Goal: Transaction & Acquisition: Download file/media

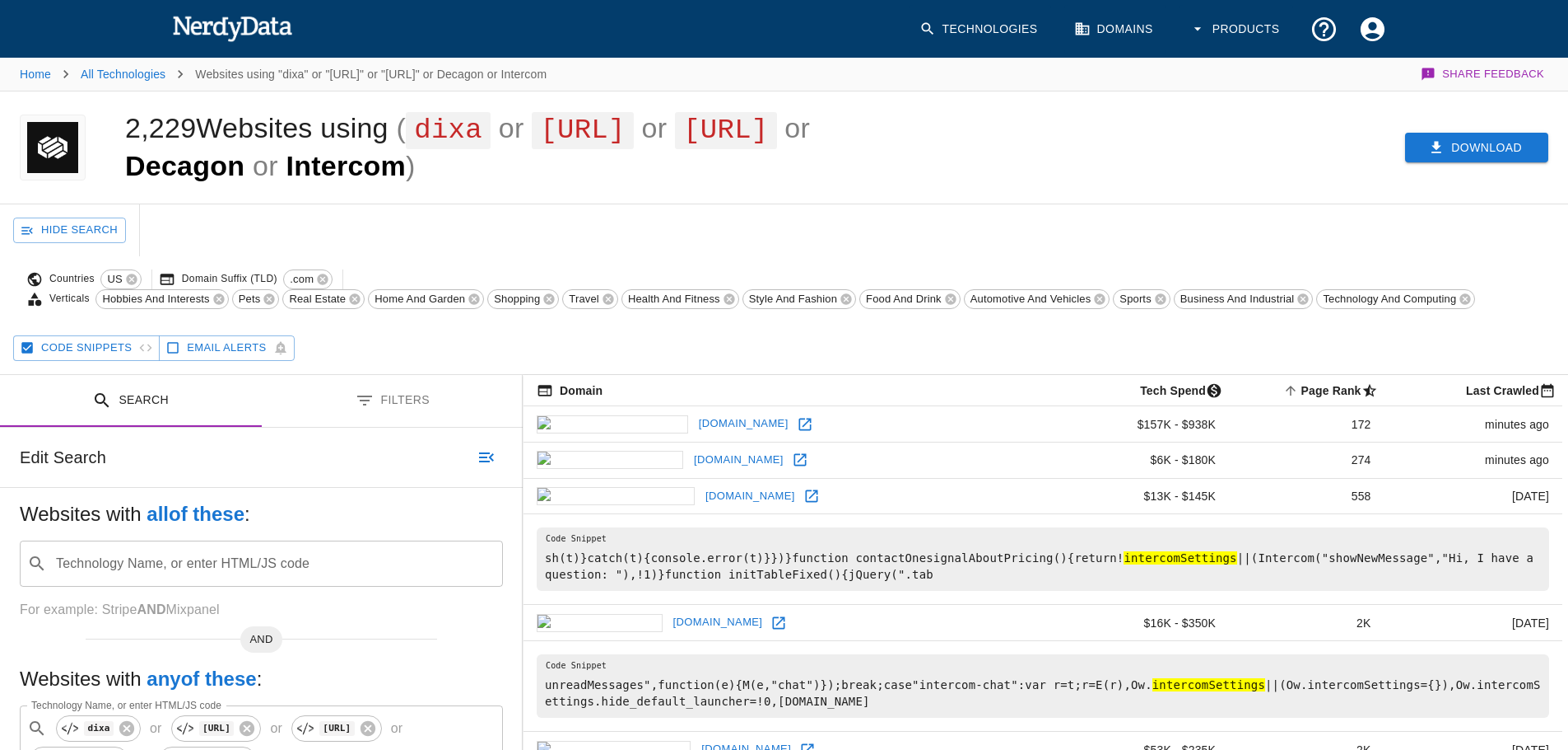
click at [1499, 154] on button "Download" at bounding box center [1476, 148] width 143 height 30
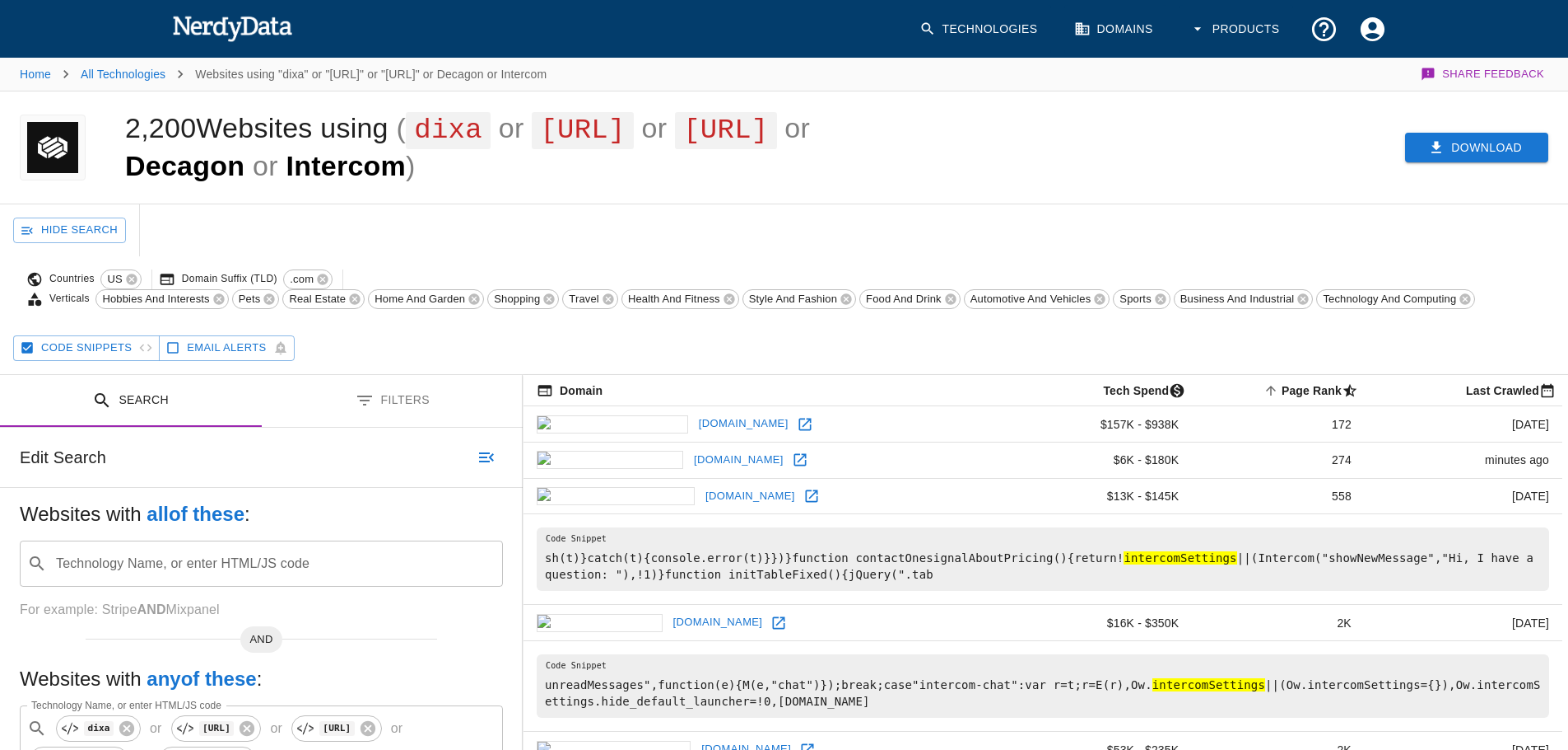
click at [1464, 147] on button "Download" at bounding box center [1476, 148] width 143 height 30
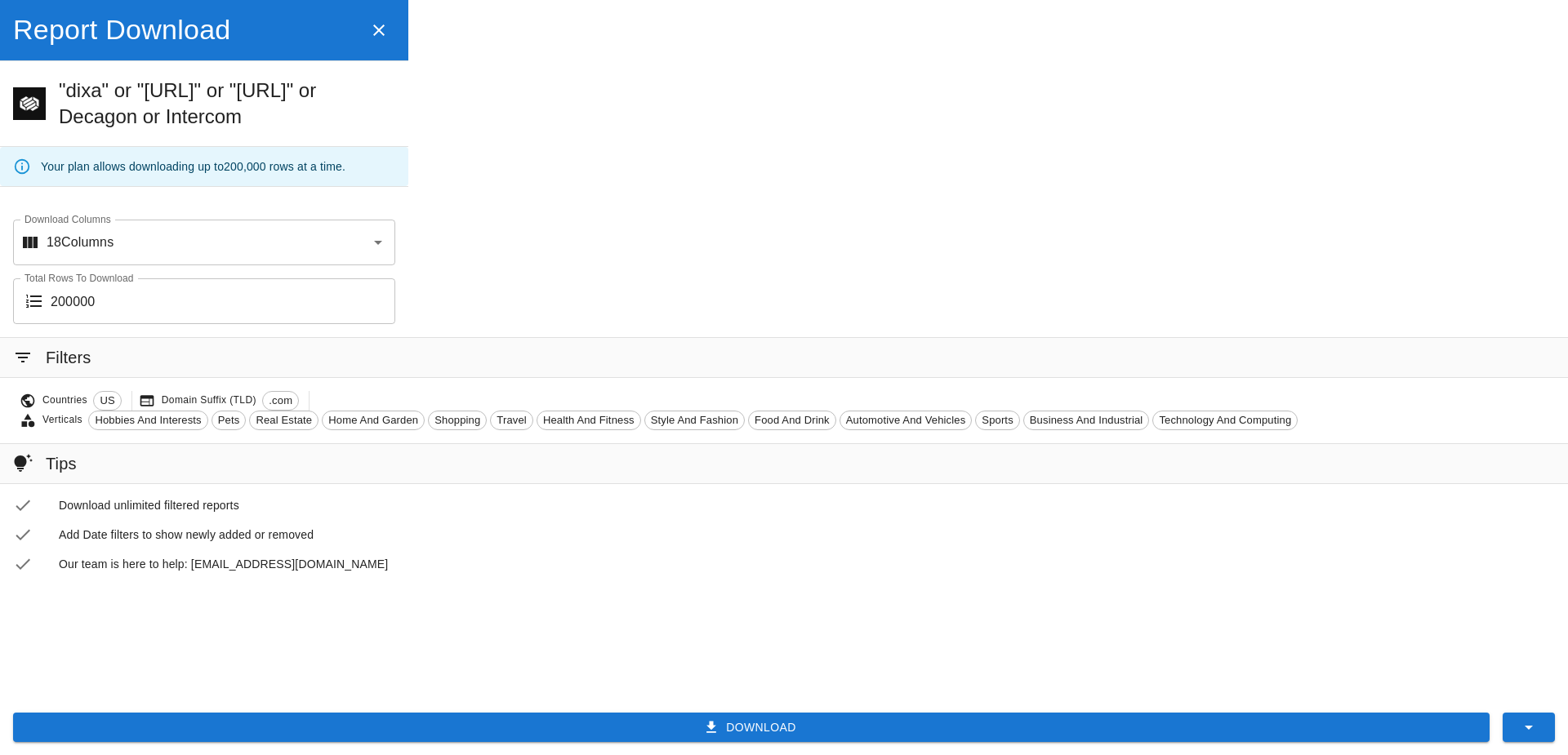
click at [589, 732] on button "Download" at bounding box center [751, 728] width 1476 height 30
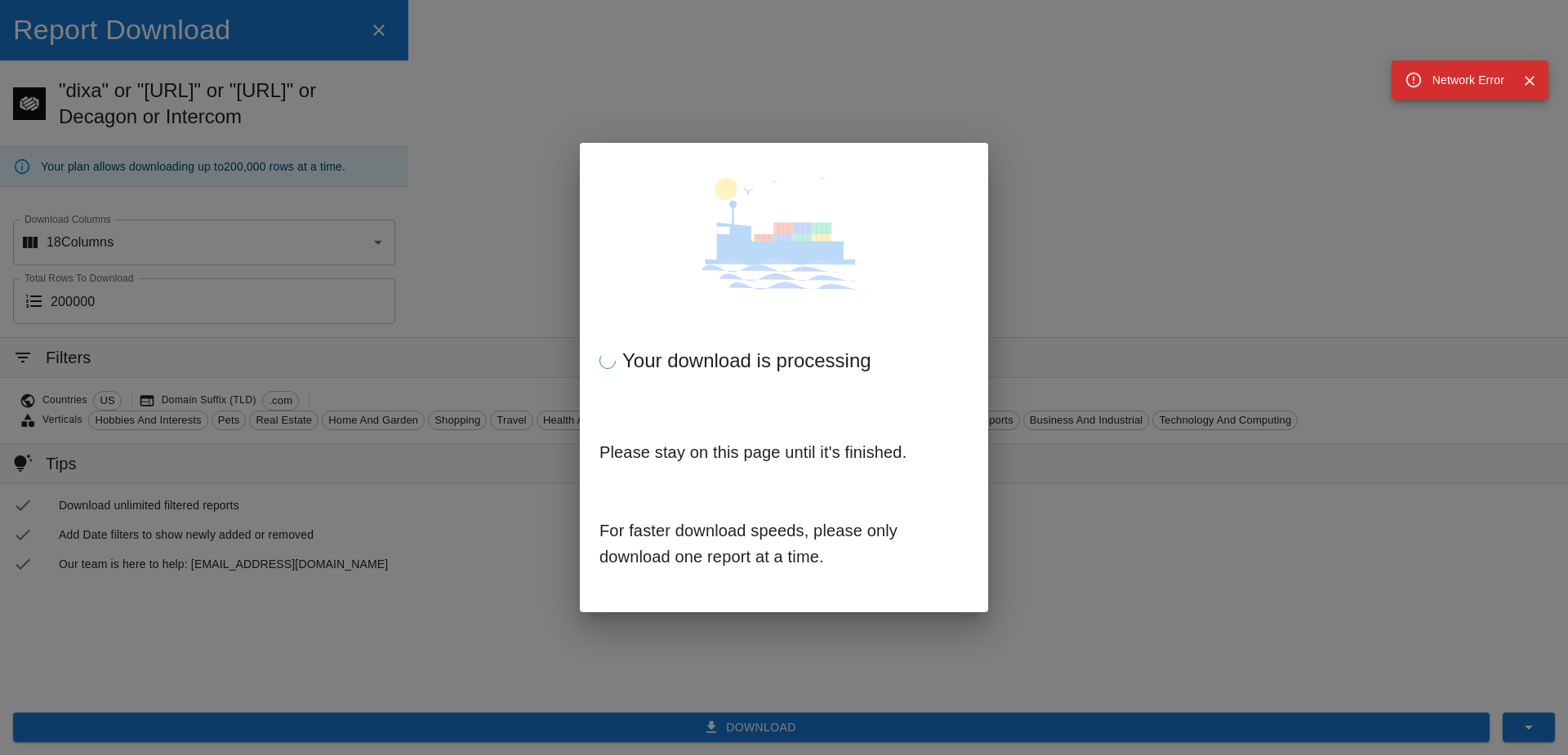
click at [1268, 249] on div "Your download is processing Please stay on this page until it's finished. For f…" at bounding box center [784, 378] width 1568 height 755
click at [1535, 80] on icon "Close" at bounding box center [1530, 81] width 17 height 17
click at [1083, 222] on div "Your download is processing Please stay on this page until it's finished. For f…" at bounding box center [784, 378] width 1568 height 755
click at [405, 73] on div "Your download is processing Please stay on this page until it's finished. For f…" at bounding box center [784, 378] width 1568 height 755
